Goal: Information Seeking & Learning: Check status

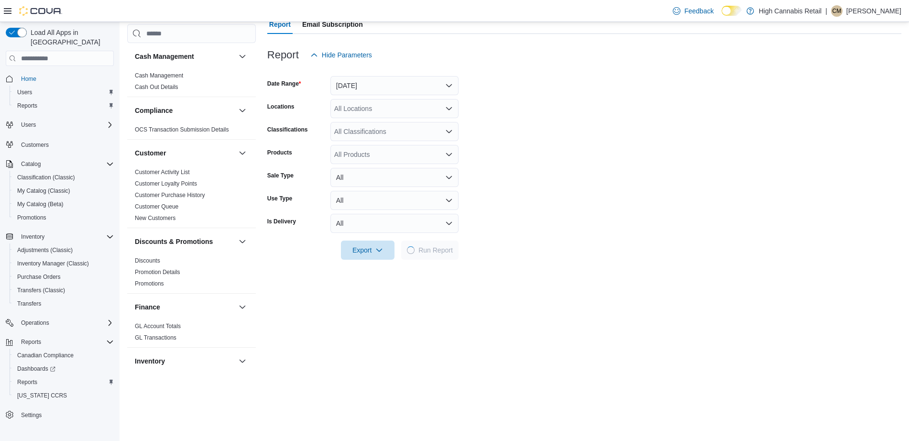
scroll to position [552, 0]
